Goal: Information Seeking & Learning: Learn about a topic

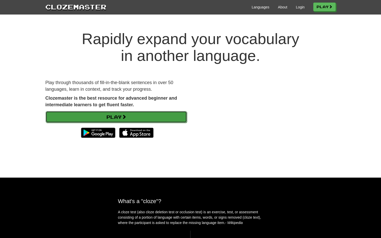
click at [109, 117] on link "Play" at bounding box center [116, 117] width 141 height 12
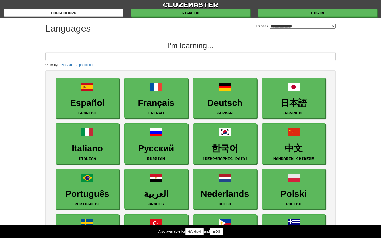
select select "*******"
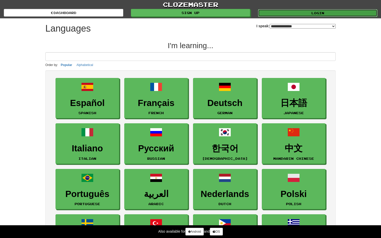
click at [277, 15] on link "Login" at bounding box center [317, 13] width 119 height 8
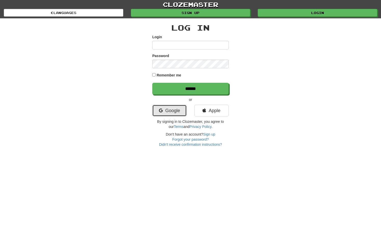
click at [181, 105] on link "Google" at bounding box center [169, 111] width 34 height 12
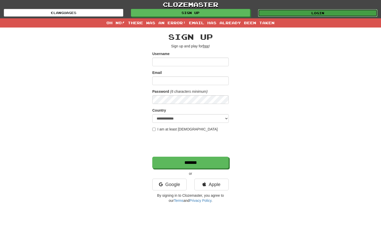
click at [296, 13] on link "Login" at bounding box center [317, 13] width 119 height 8
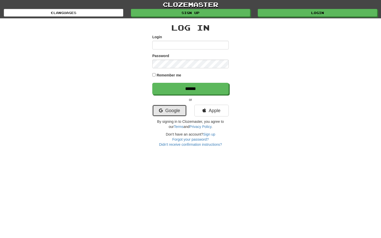
click at [165, 105] on link "Google" at bounding box center [169, 111] width 34 height 12
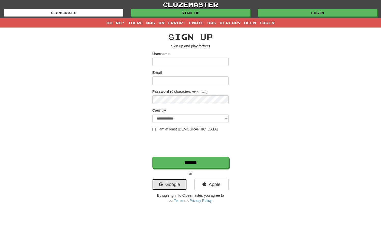
click at [177, 184] on link "Google" at bounding box center [169, 185] width 34 height 12
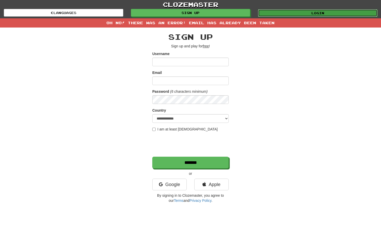
click at [289, 10] on link "Login" at bounding box center [317, 13] width 119 height 8
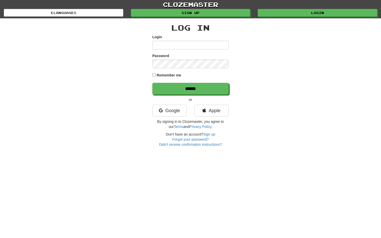
click at [182, 51] on form "Login Password Remember me ******" at bounding box center [190, 64] width 76 height 60
click at [186, 47] on input "Login" at bounding box center [190, 45] width 76 height 9
type input "**********"
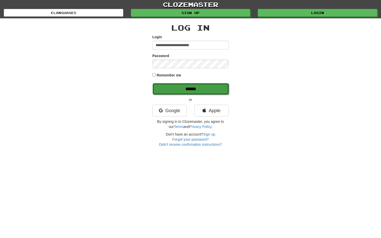
click at [170, 87] on input "******" at bounding box center [191, 89] width 76 height 12
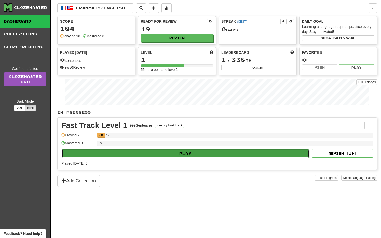
click at [136, 155] on button "Play" at bounding box center [186, 153] width 248 height 9
select select "**"
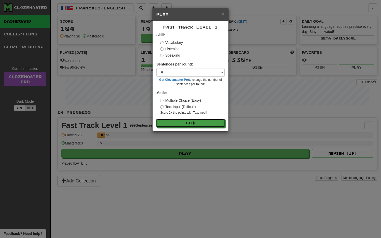
drag, startPoint x: 171, startPoint y: 121, endPoint x: 193, endPoint y: 86, distance: 41.0
click at [193, 86] on form "Skill: Vocabulary Listening Speaking Sentences per round: * ** ** ** ** ** *** …" at bounding box center [190, 79] width 68 height 95
click at [168, 122] on button "Go" at bounding box center [191, 123] width 68 height 9
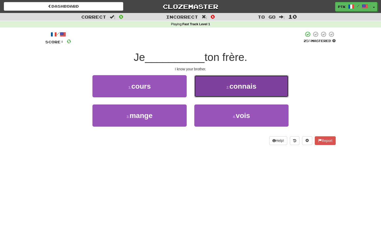
click at [230, 77] on button "2 . connais" at bounding box center [241, 86] width 94 height 22
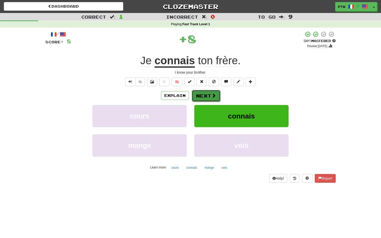
click at [203, 97] on button "Next" at bounding box center [206, 96] width 29 height 12
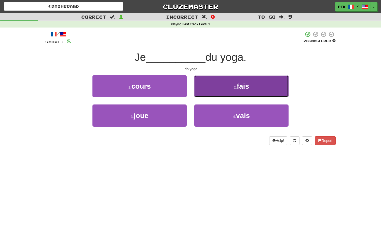
click at [218, 88] on button "2 . fais" at bounding box center [241, 86] width 94 height 22
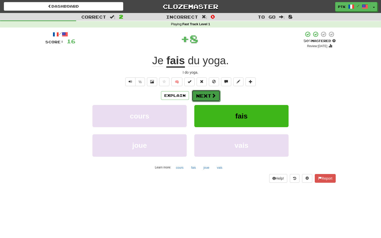
click at [208, 96] on button "Next" at bounding box center [206, 96] width 29 height 12
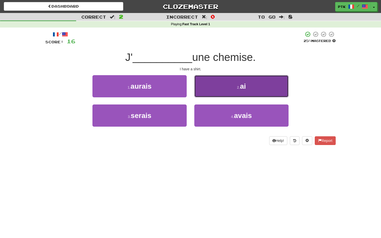
click at [216, 93] on button "2 . ai" at bounding box center [241, 86] width 94 height 22
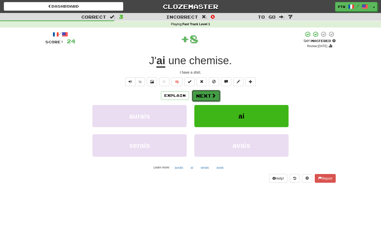
click at [208, 95] on button "Next" at bounding box center [206, 96] width 29 height 12
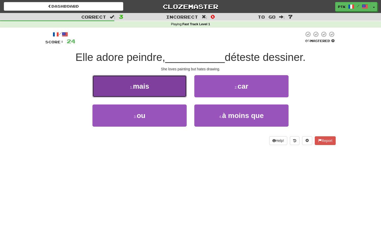
click at [163, 89] on button "1 . mais" at bounding box center [139, 86] width 94 height 22
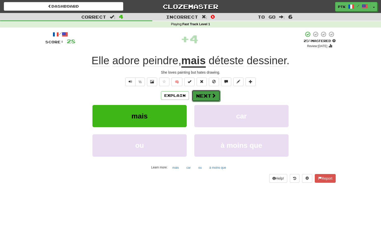
click at [201, 98] on button "Next" at bounding box center [206, 96] width 29 height 12
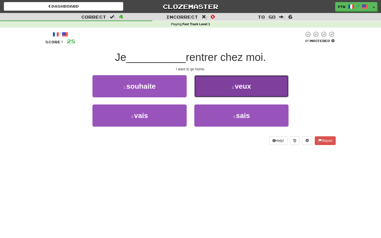
click at [244, 85] on span "veux" at bounding box center [243, 86] width 16 height 8
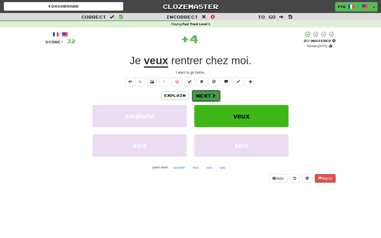
click at [206, 97] on button "Next" at bounding box center [206, 96] width 29 height 12
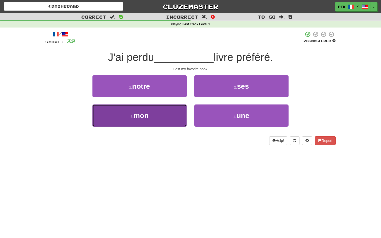
click at [173, 116] on button "3 . mon" at bounding box center [139, 115] width 94 height 22
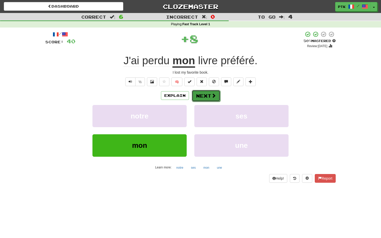
click at [206, 96] on button "Next" at bounding box center [206, 96] width 29 height 12
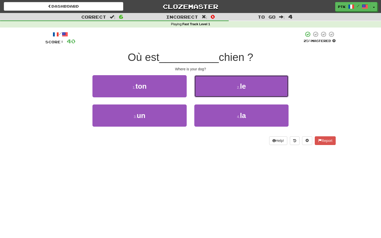
drag, startPoint x: 225, startPoint y: 88, endPoint x: 254, endPoint y: 55, distance: 44.4
click at [253, 57] on div "/ Score: 40 25 % Mastered Où est __________ chien ? Where is your dog? 1 . ton …" at bounding box center [190, 88] width 290 height 114
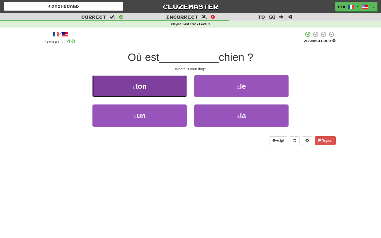
click at [162, 89] on button "1 . ton" at bounding box center [139, 86] width 94 height 22
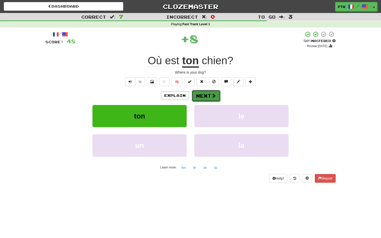
click at [204, 98] on button "Next" at bounding box center [206, 96] width 29 height 12
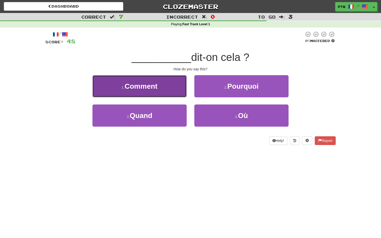
click at [173, 87] on button "1 . Comment" at bounding box center [139, 86] width 94 height 22
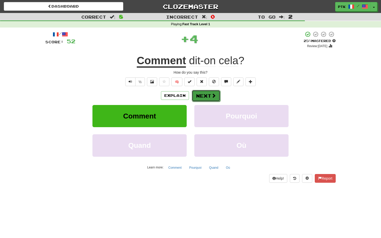
click at [210, 98] on button "Next" at bounding box center [206, 96] width 29 height 12
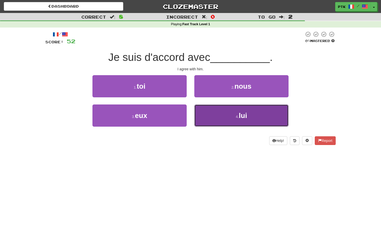
click at [200, 120] on button "4 . lui" at bounding box center [241, 115] width 94 height 22
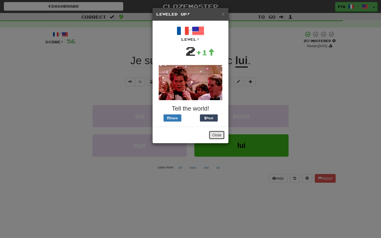
click at [213, 136] on button "Close" at bounding box center [217, 135] width 16 height 9
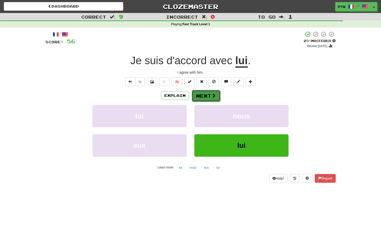
click at [209, 98] on button "Next" at bounding box center [206, 96] width 29 height 12
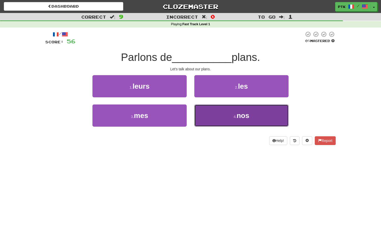
click at [197, 113] on button "4 . nos" at bounding box center [241, 115] width 94 height 22
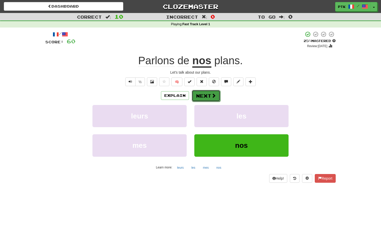
click at [203, 96] on button "Next" at bounding box center [206, 96] width 29 height 12
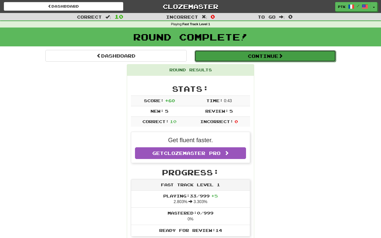
click at [248, 53] on button "Continue" at bounding box center [265, 56] width 141 height 12
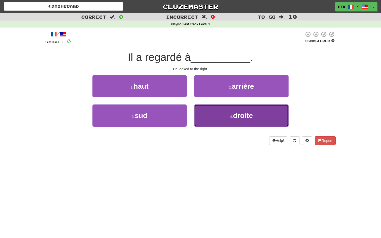
click at [231, 113] on button "4 . droite" at bounding box center [241, 115] width 94 height 22
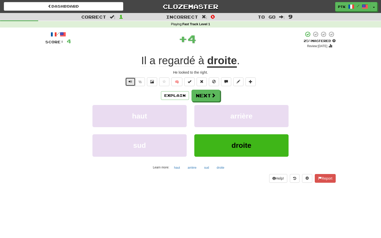
click at [131, 80] on span "Text-to-speech controls" at bounding box center [131, 82] width 4 height 4
click at [209, 96] on button "Next" at bounding box center [206, 96] width 29 height 12
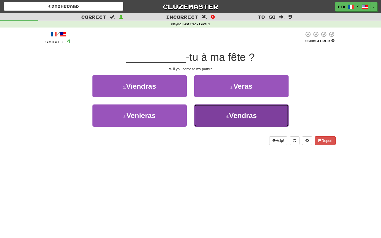
click at [207, 122] on button "4 . Vendras" at bounding box center [241, 115] width 94 height 22
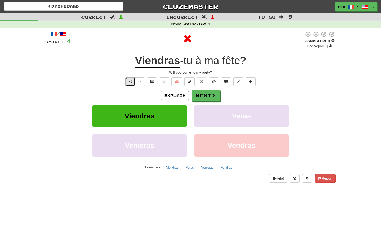
click at [133, 80] on button "Text-to-speech controls" at bounding box center [130, 81] width 10 height 9
click at [212, 92] on button "Next" at bounding box center [206, 96] width 29 height 12
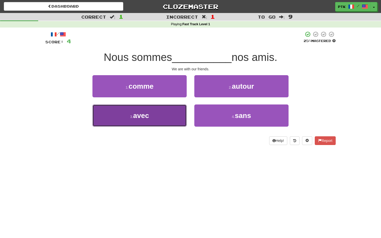
click at [150, 116] on button "3 . avec" at bounding box center [139, 115] width 94 height 22
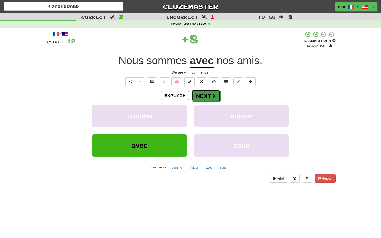
click at [207, 96] on button "Next" at bounding box center [206, 96] width 29 height 12
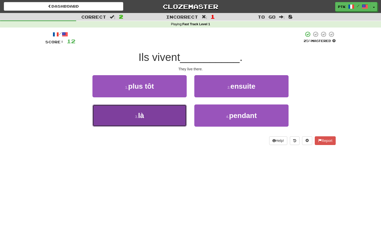
click at [176, 115] on button "3 . là" at bounding box center [139, 115] width 94 height 22
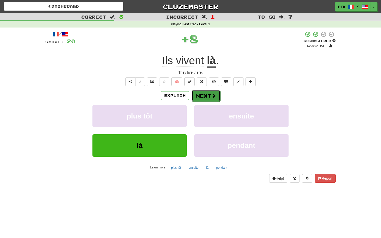
click at [209, 94] on button "Next" at bounding box center [206, 96] width 29 height 12
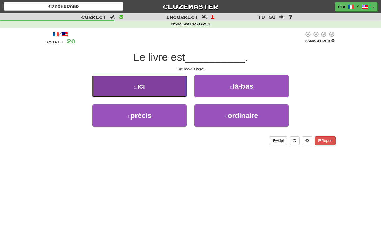
click at [170, 94] on button "1 . ici" at bounding box center [139, 86] width 94 height 22
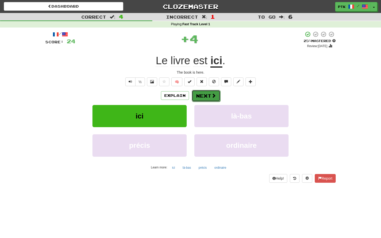
click at [200, 97] on button "Next" at bounding box center [206, 96] width 29 height 12
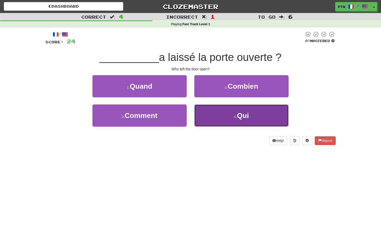
click at [206, 116] on button "4 . Qui" at bounding box center [241, 115] width 94 height 22
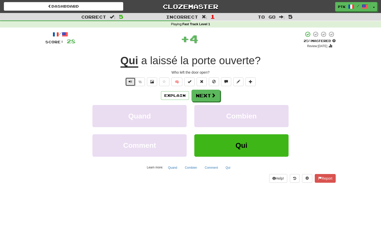
click at [129, 83] on span "Text-to-speech controls" at bounding box center [131, 82] width 4 height 4
click at [203, 97] on button "Next" at bounding box center [206, 96] width 29 height 12
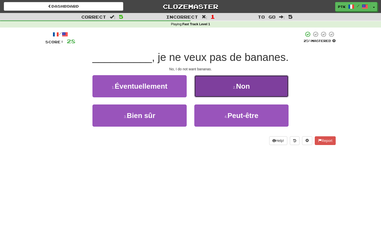
click at [234, 92] on button "2 . Non" at bounding box center [241, 86] width 94 height 22
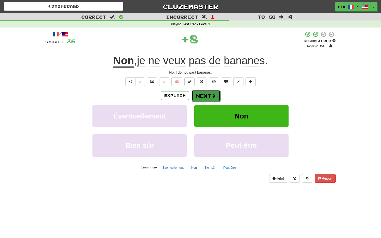
click at [211, 96] on span at bounding box center [213, 95] width 5 height 5
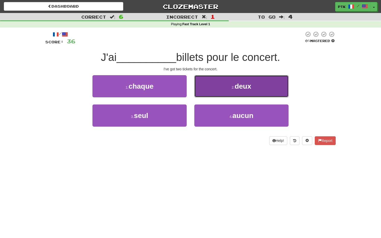
click at [213, 91] on button "2 . deux" at bounding box center [241, 86] width 94 height 22
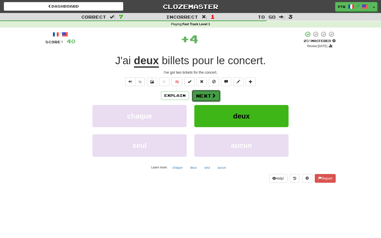
click at [201, 97] on button "Next" at bounding box center [206, 96] width 29 height 12
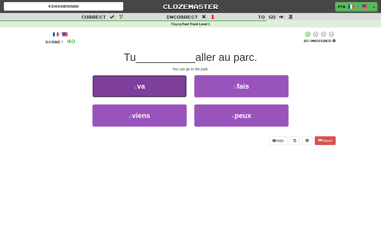
click at [171, 93] on button "1 . va" at bounding box center [139, 86] width 94 height 22
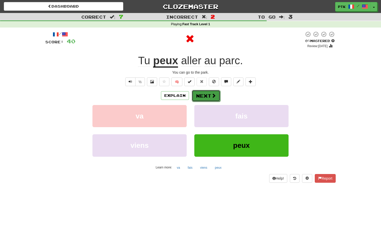
click at [209, 95] on button "Next" at bounding box center [206, 96] width 29 height 12
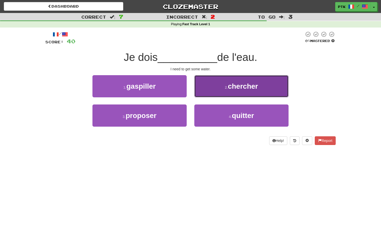
click at [208, 88] on button "2 . chercher" at bounding box center [241, 86] width 94 height 22
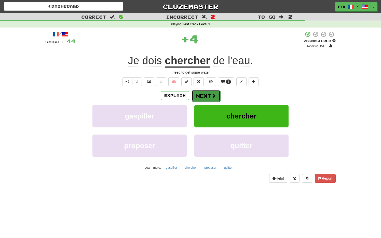
click at [203, 97] on button "Next" at bounding box center [206, 96] width 29 height 12
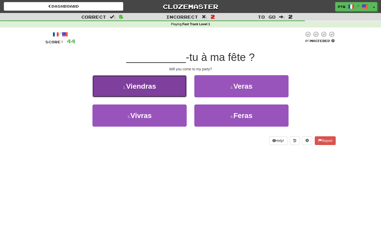
click at [171, 89] on button "1 . Viendras" at bounding box center [139, 86] width 94 height 22
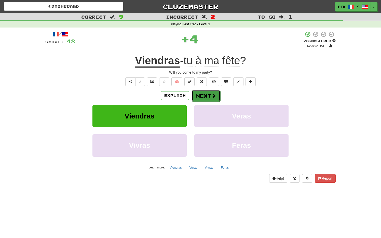
click at [209, 96] on button "Next" at bounding box center [206, 96] width 29 height 12
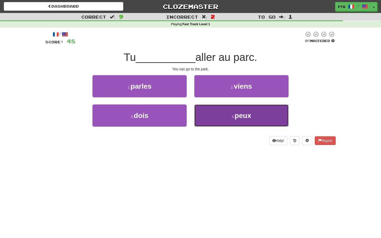
click at [210, 117] on button "4 . peux" at bounding box center [241, 115] width 94 height 22
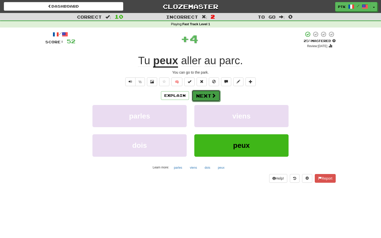
click at [210, 94] on button "Next" at bounding box center [206, 96] width 29 height 12
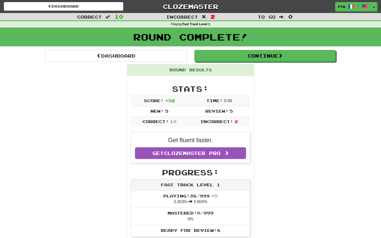
scroll to position [20, 0]
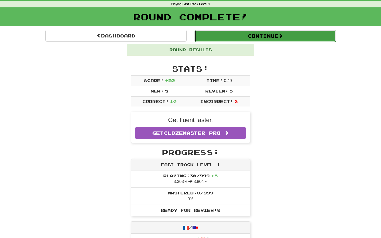
click at [264, 37] on button "Continue" at bounding box center [265, 36] width 141 height 12
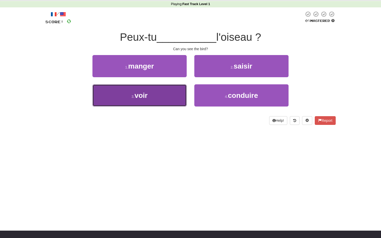
click at [167, 92] on button "3 . voir" at bounding box center [139, 95] width 94 height 22
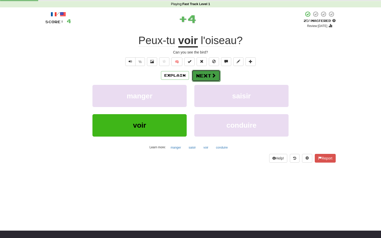
click at [205, 76] on button "Next" at bounding box center [206, 76] width 29 height 12
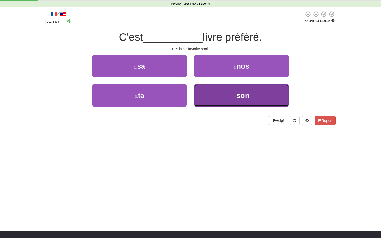
click at [221, 105] on button "4 . son" at bounding box center [241, 95] width 94 height 22
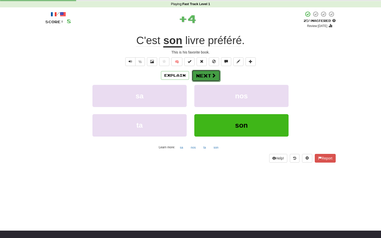
click at [206, 78] on button "Next" at bounding box center [206, 76] width 29 height 12
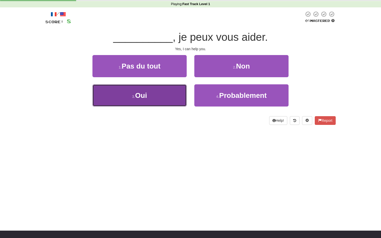
click at [154, 91] on button "3 . Oui" at bounding box center [139, 95] width 94 height 22
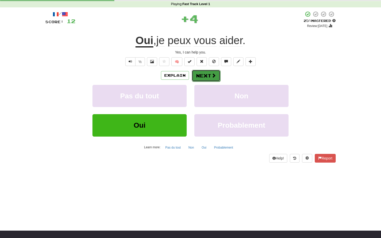
click at [208, 76] on button "Next" at bounding box center [206, 76] width 29 height 12
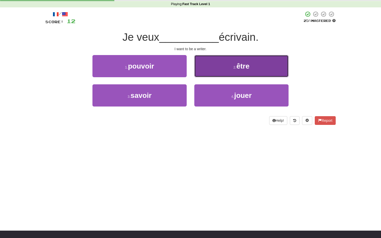
click at [214, 73] on button "2 . être" at bounding box center [241, 66] width 94 height 22
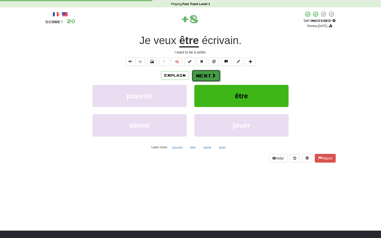
click at [203, 78] on button "Next" at bounding box center [206, 76] width 29 height 12
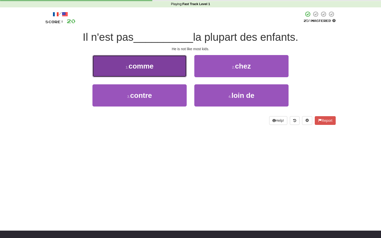
click at [185, 67] on button "1 . comme" at bounding box center [139, 66] width 94 height 22
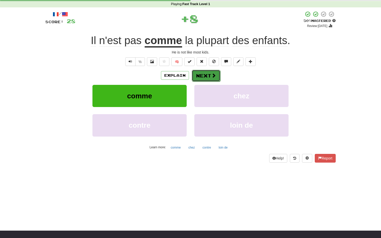
click at [201, 78] on button "Next" at bounding box center [206, 76] width 29 height 12
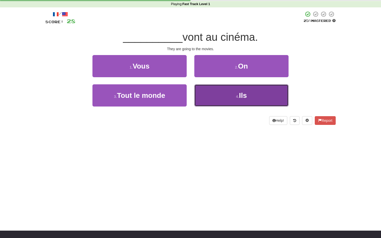
click at [203, 98] on button "4 . Ils" at bounding box center [241, 95] width 94 height 22
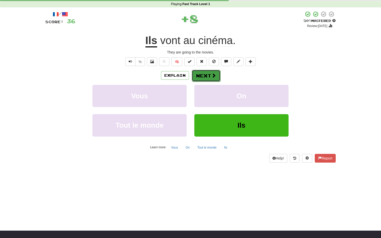
click at [199, 76] on button "Next" at bounding box center [206, 76] width 29 height 12
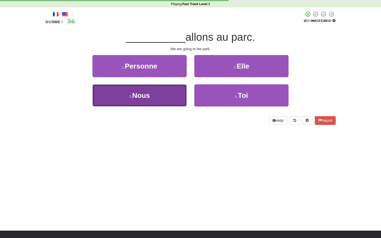
click at [179, 92] on button "3 . Nous" at bounding box center [139, 95] width 94 height 22
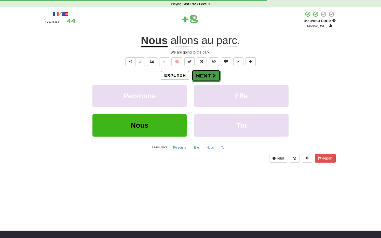
click at [211, 73] on button "Next" at bounding box center [206, 76] width 29 height 12
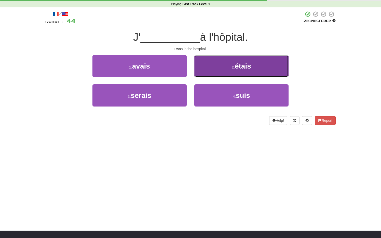
click at [213, 72] on button "2 . étais" at bounding box center [241, 66] width 94 height 22
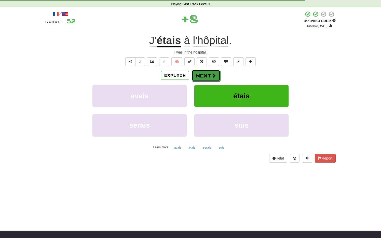
click at [207, 77] on button "Next" at bounding box center [206, 76] width 29 height 12
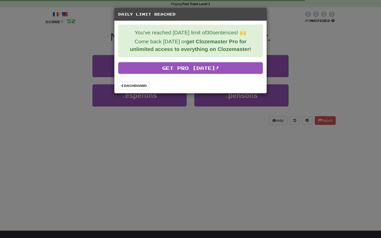
click at [131, 93] on div "Dashboard" at bounding box center [190, 86] width 152 height 16
click at [135, 89] on link "Dashboard" at bounding box center [134, 86] width 32 height 8
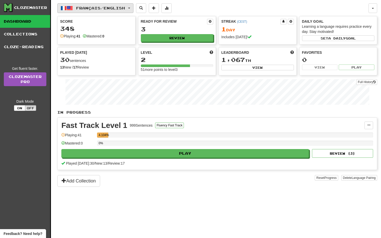
click at [125, 9] on span "Français / English" at bounding box center [100, 8] width 49 height 4
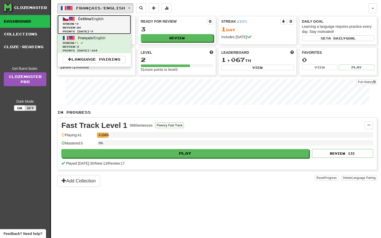
click at [109, 26] on span "Review: 20" at bounding box center [94, 28] width 63 height 4
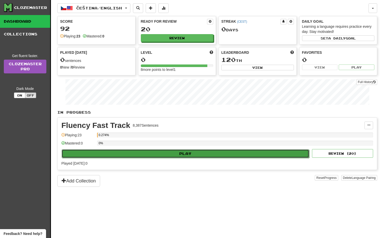
click at [132, 152] on button "Play" at bounding box center [186, 153] width 248 height 9
select select "**"
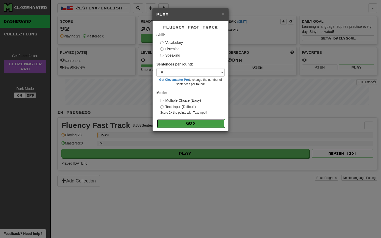
click at [180, 127] on button "Go" at bounding box center [191, 123] width 68 height 9
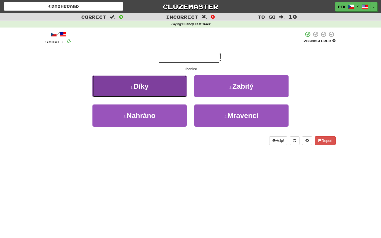
click at [166, 89] on button "1 . Díky" at bounding box center [139, 86] width 94 height 22
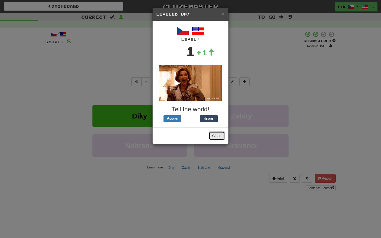
click at [212, 135] on button "Close" at bounding box center [217, 135] width 16 height 9
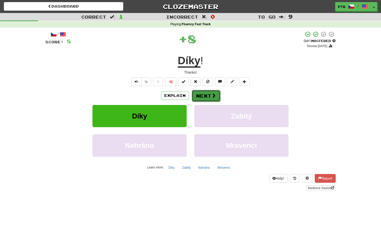
click at [204, 100] on button "Next" at bounding box center [206, 96] width 29 height 12
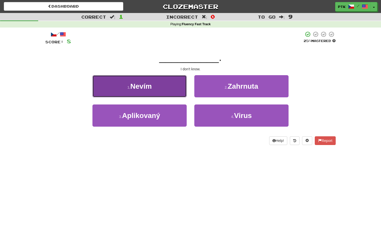
click at [166, 89] on button "1 . Nevím" at bounding box center [139, 86] width 94 height 22
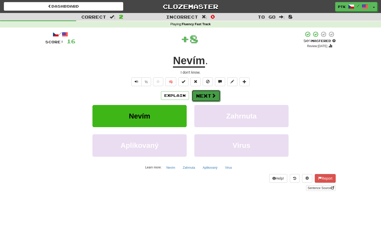
click at [213, 97] on span at bounding box center [213, 95] width 5 height 5
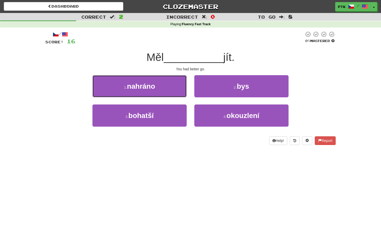
drag, startPoint x: 177, startPoint y: 92, endPoint x: 180, endPoint y: 99, distance: 7.3
click at [180, 105] on div "1 . nahráno 2 . bys 3 . bohatší 4 . okouzlení" at bounding box center [191, 104] width 298 height 59
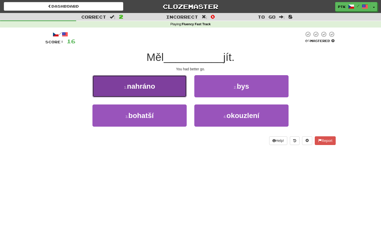
click at [175, 92] on button "1 . nahráno" at bounding box center [139, 86] width 94 height 22
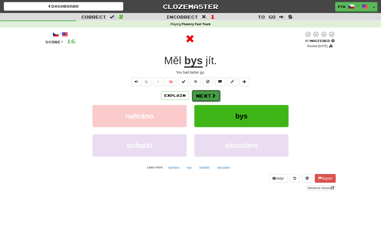
click at [209, 96] on button "Next" at bounding box center [206, 96] width 29 height 12
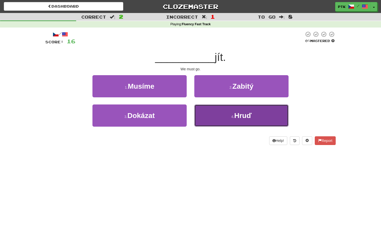
click at [220, 111] on button "4 . Hruď" at bounding box center [241, 115] width 94 height 22
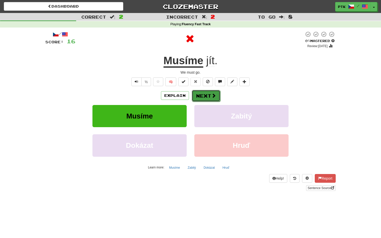
click at [208, 95] on button "Next" at bounding box center [206, 96] width 29 height 12
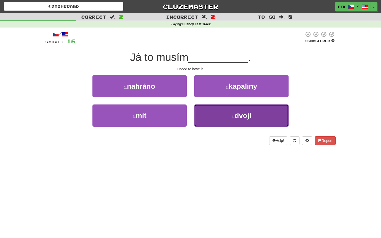
click at [201, 116] on button "4 . dvojí" at bounding box center [241, 115] width 94 height 22
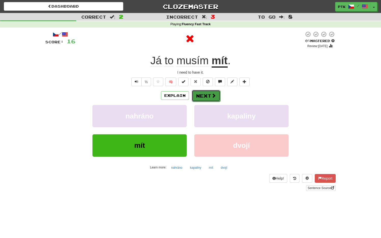
click at [205, 90] on button "Next" at bounding box center [206, 96] width 29 height 12
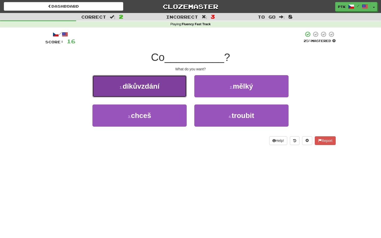
click at [175, 91] on button "1 . díkůvzdání" at bounding box center [139, 86] width 94 height 22
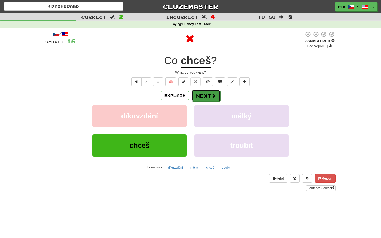
click at [206, 98] on button "Next" at bounding box center [206, 96] width 29 height 12
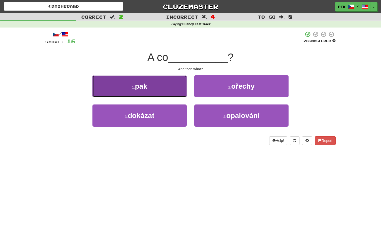
click at [182, 91] on button "1 . pak" at bounding box center [139, 86] width 94 height 22
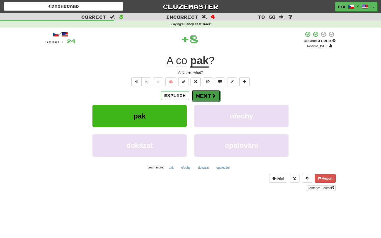
click at [205, 97] on button "Next" at bounding box center [206, 96] width 29 height 12
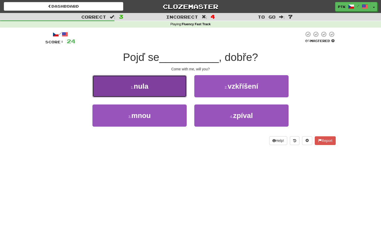
click at [176, 93] on button "1 . nula" at bounding box center [139, 86] width 94 height 22
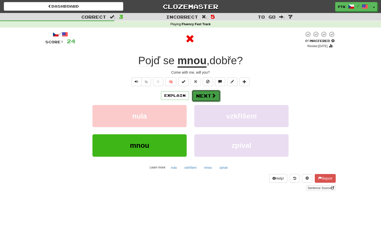
click at [206, 97] on button "Next" at bounding box center [206, 96] width 29 height 12
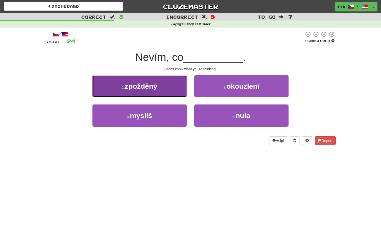
click at [175, 94] on button "1 . zpožděný" at bounding box center [139, 86] width 94 height 22
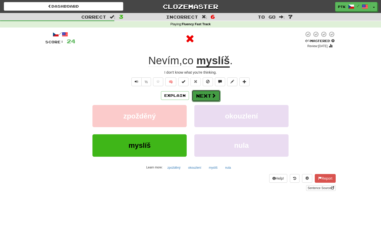
click at [212, 95] on span at bounding box center [213, 95] width 5 height 5
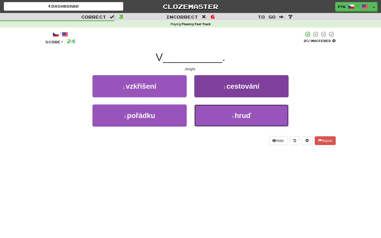
click at [204, 119] on button "4 . hruď" at bounding box center [241, 115] width 94 height 22
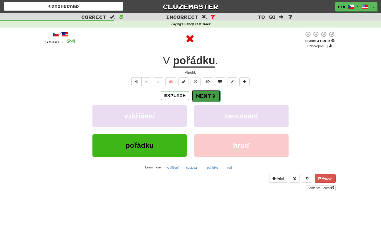
click at [208, 97] on button "Next" at bounding box center [206, 96] width 29 height 12
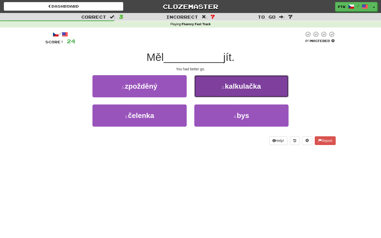
click at [211, 91] on button "2 . kalkulačka" at bounding box center [241, 86] width 94 height 22
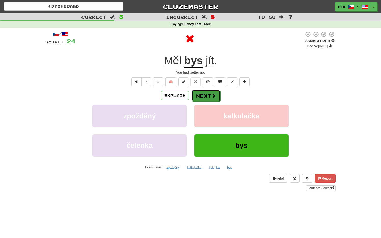
click at [206, 92] on button "Next" at bounding box center [206, 96] width 29 height 12
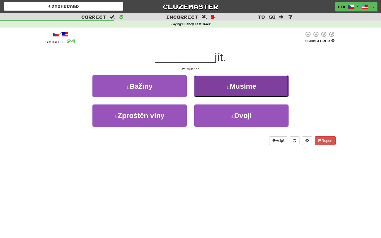
click at [209, 90] on button "2 . [GEOGRAPHIC_DATA]" at bounding box center [241, 86] width 94 height 22
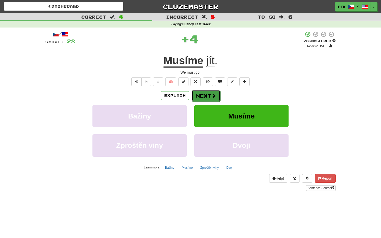
click at [203, 96] on button "Next" at bounding box center [206, 96] width 29 height 12
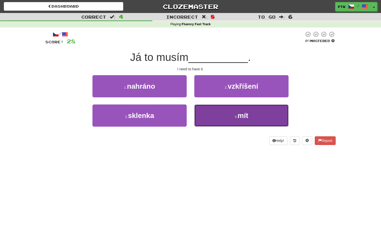
click at [207, 104] on button "4 . mít" at bounding box center [241, 115] width 94 height 22
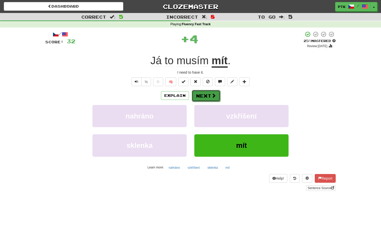
click at [201, 93] on button "Next" at bounding box center [206, 96] width 29 height 12
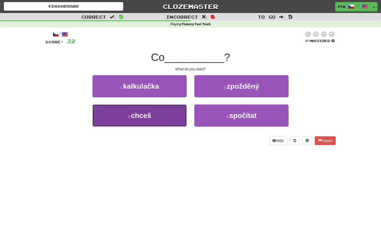
click at [171, 120] on button "3 . chceš" at bounding box center [139, 115] width 94 height 22
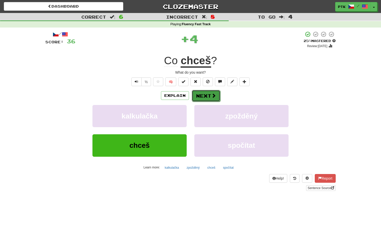
click at [202, 99] on button "Next" at bounding box center [206, 96] width 29 height 12
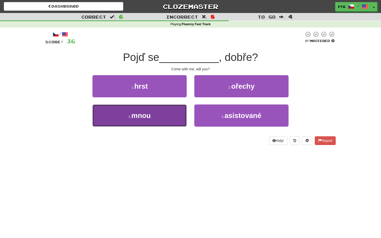
click at [161, 112] on button "3 . mnou" at bounding box center [139, 115] width 94 height 22
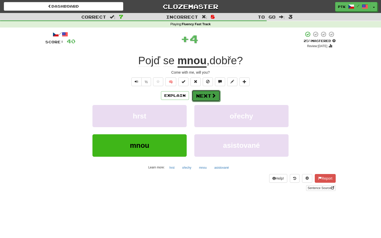
click at [206, 95] on button "Next" at bounding box center [206, 96] width 29 height 12
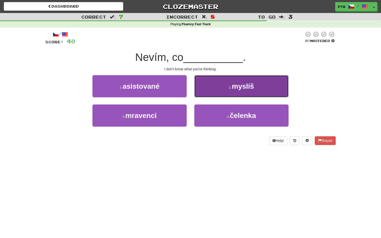
click at [226, 87] on button "2 . myslíš" at bounding box center [241, 86] width 94 height 22
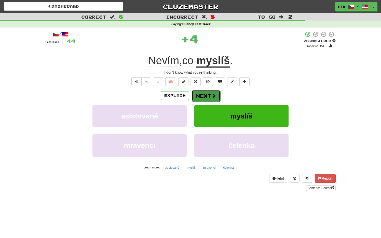
click at [212, 96] on span at bounding box center [213, 95] width 5 height 5
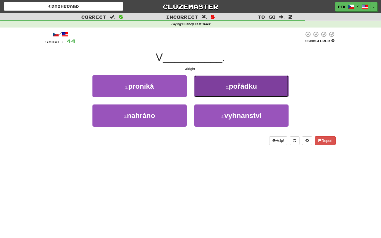
click at [225, 84] on button "2 . pořádku" at bounding box center [241, 86] width 94 height 22
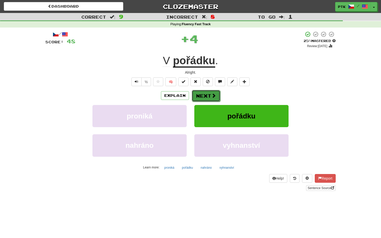
click at [209, 95] on button "Next" at bounding box center [206, 96] width 29 height 12
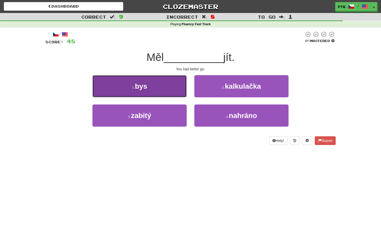
click at [174, 92] on button "1 . bys" at bounding box center [139, 86] width 94 height 22
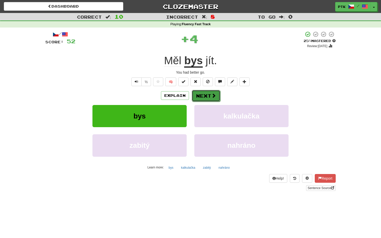
click at [204, 97] on button "Next" at bounding box center [206, 96] width 29 height 12
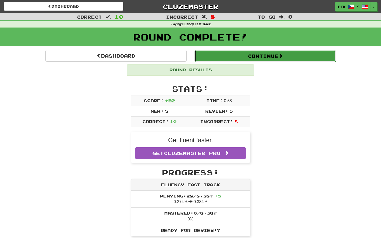
click at [242, 56] on button "Continue" at bounding box center [265, 56] width 141 height 12
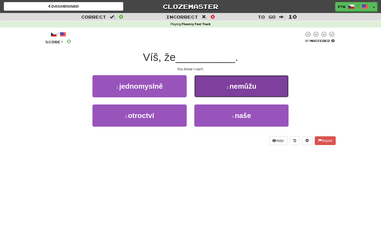
click at [213, 86] on button "2 . nemůžu" at bounding box center [241, 86] width 94 height 22
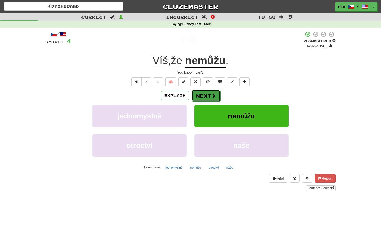
click at [204, 98] on button "Next" at bounding box center [206, 96] width 29 height 12
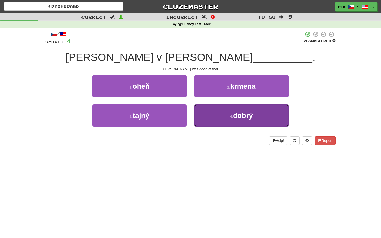
click at [221, 111] on button "4 . dobrý" at bounding box center [241, 115] width 94 height 22
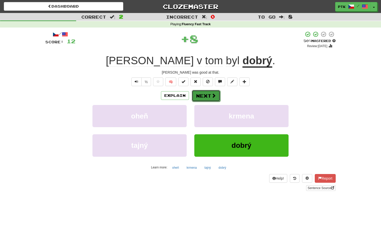
click at [210, 92] on button "Next" at bounding box center [206, 96] width 29 height 12
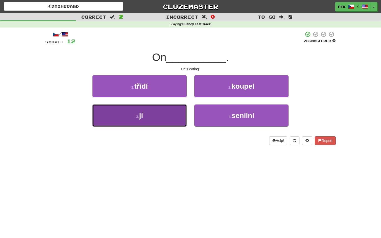
click at [177, 113] on button "3 . jí" at bounding box center [139, 115] width 94 height 22
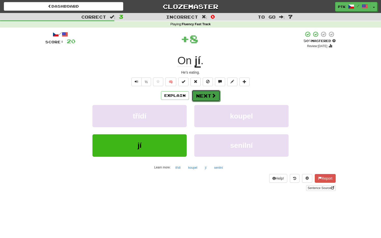
click at [209, 95] on button "Next" at bounding box center [206, 96] width 29 height 12
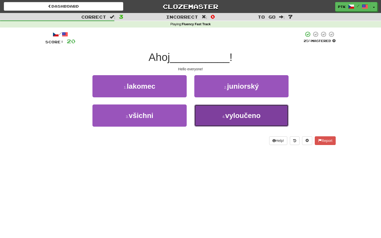
click at [204, 115] on button "4 . vyloučeno" at bounding box center [241, 115] width 94 height 22
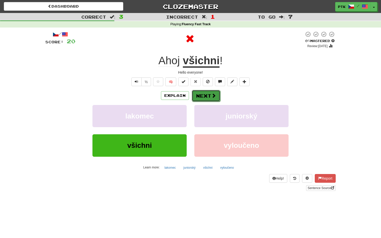
click at [204, 95] on button "Next" at bounding box center [206, 96] width 29 height 12
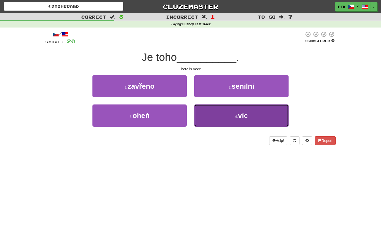
click at [197, 108] on button "4 . víc" at bounding box center [241, 115] width 94 height 22
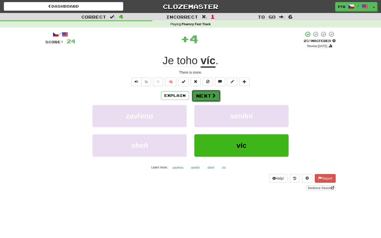
click at [201, 92] on button "Next" at bounding box center [206, 96] width 29 height 12
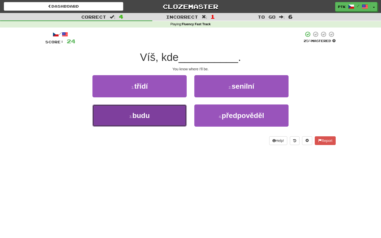
click at [167, 109] on button "3 . budu" at bounding box center [139, 115] width 94 height 22
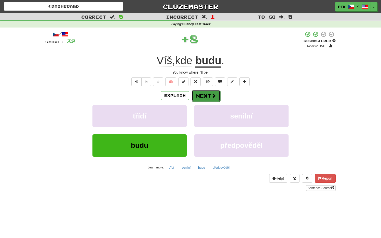
click at [197, 95] on button "Next" at bounding box center [206, 96] width 29 height 12
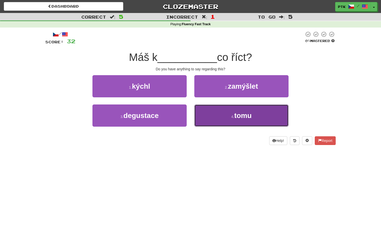
click at [212, 110] on button "4 . tomu" at bounding box center [241, 115] width 94 height 22
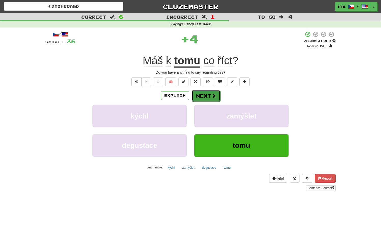
click at [208, 100] on button "Next" at bounding box center [206, 96] width 29 height 12
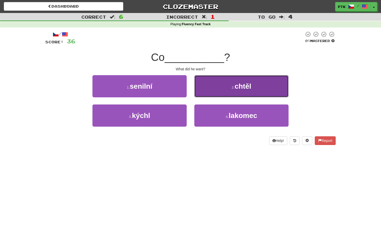
click at [209, 91] on button "2 . chtěl" at bounding box center [241, 86] width 94 height 22
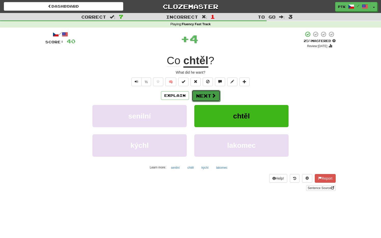
click at [205, 96] on button "Next" at bounding box center [206, 96] width 29 height 12
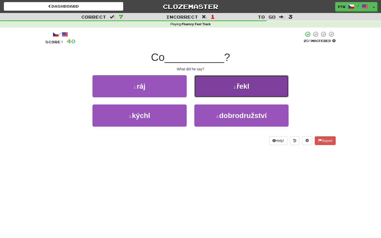
click at [210, 93] on button "2 . řekl" at bounding box center [241, 86] width 94 height 22
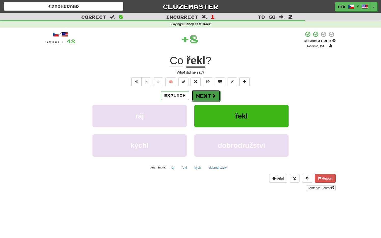
click at [207, 96] on button "Next" at bounding box center [206, 96] width 29 height 12
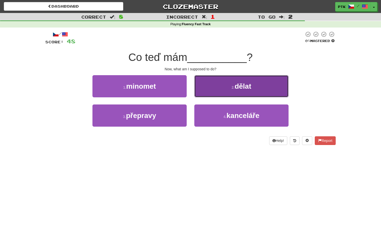
click at [211, 92] on button "2 . dělat" at bounding box center [241, 86] width 94 height 22
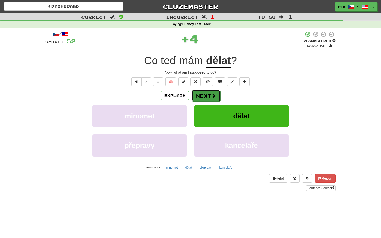
click at [207, 96] on button "Next" at bounding box center [206, 96] width 29 height 12
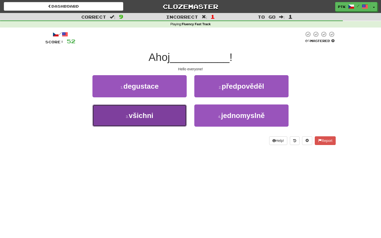
click at [169, 112] on button "3 . všichni" at bounding box center [139, 115] width 94 height 22
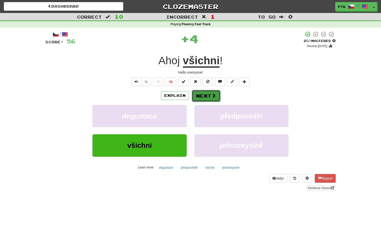
click at [202, 96] on button "Next" at bounding box center [206, 96] width 29 height 12
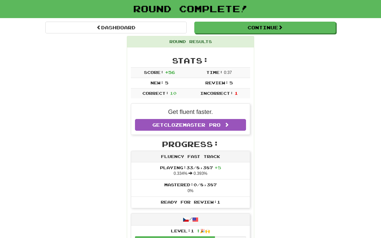
scroll to position [29, 0]
